Goal: Information Seeking & Learning: Learn about a topic

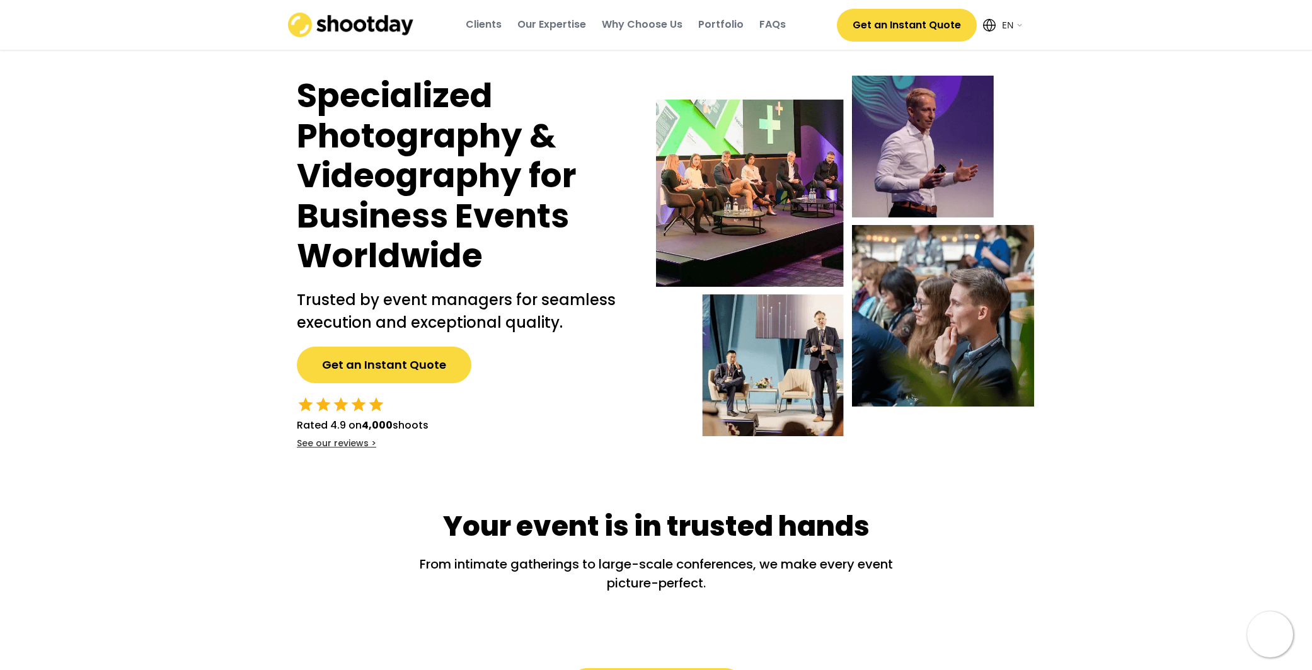
select select ""en""
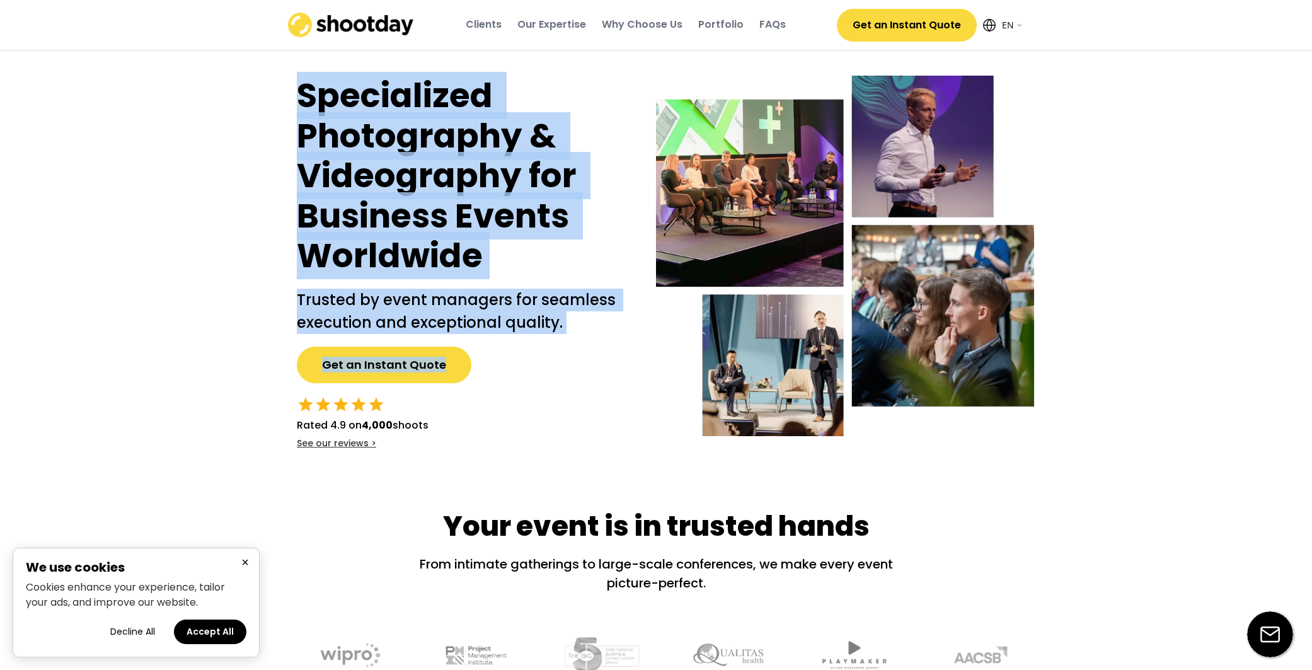
drag, startPoint x: 275, startPoint y: 86, endPoint x: 461, endPoint y: 389, distance: 354.8
click at [465, 392] on div "Specialized Photography & Videography for Business Events Worldwide Trusted by …" at bounding box center [464, 263] width 372 height 374
